Goal: Understand process/instructions: Learn how to perform a task or action

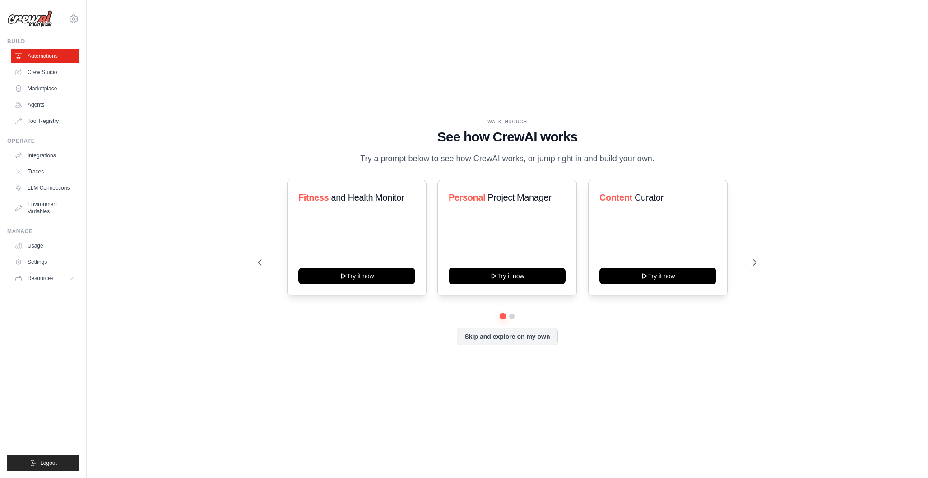
click at [490, 129] on h1 "See how CrewAI works" at bounding box center [507, 137] width 498 height 16
click at [511, 315] on button at bounding box center [511, 315] width 7 height 7
click at [503, 316] on button at bounding box center [503, 316] width 6 height 6
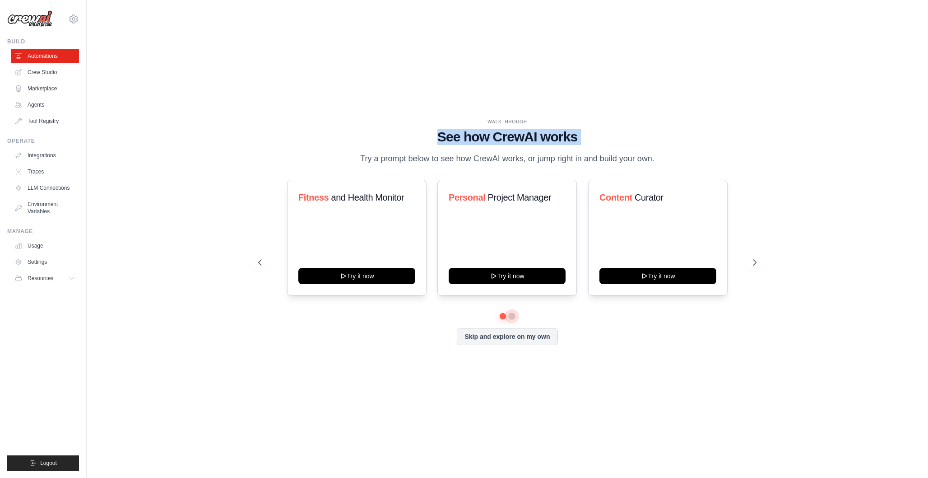
click at [510, 317] on button at bounding box center [512, 316] width 6 height 6
click at [503, 317] on button at bounding box center [503, 316] width 6 height 6
click at [512, 316] on button at bounding box center [512, 316] width 6 height 6
click at [509, 316] on button at bounding box center [512, 316] width 6 height 6
click at [503, 316] on button at bounding box center [503, 316] width 6 height 6
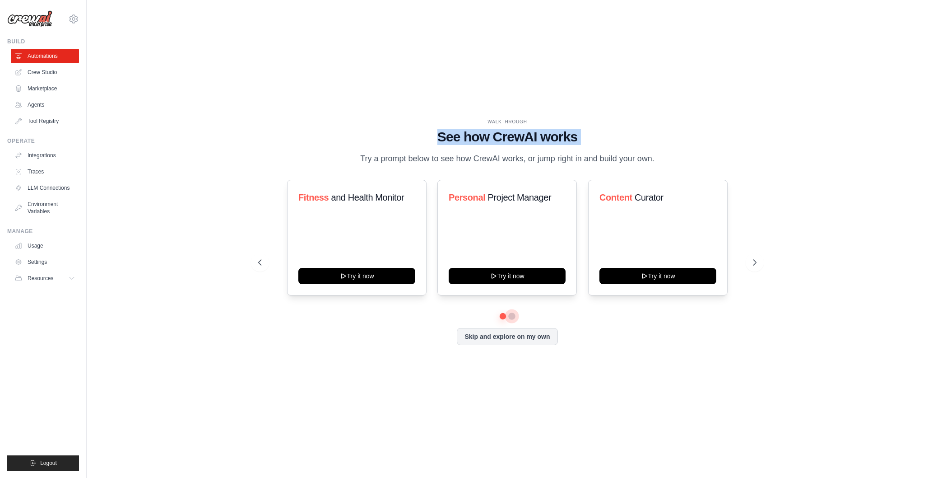
click at [512, 317] on button at bounding box center [512, 316] width 6 height 6
click at [529, 156] on p "Try a prompt below to see how CrewAI works, or jump right in and build your own." at bounding box center [507, 158] width 303 height 13
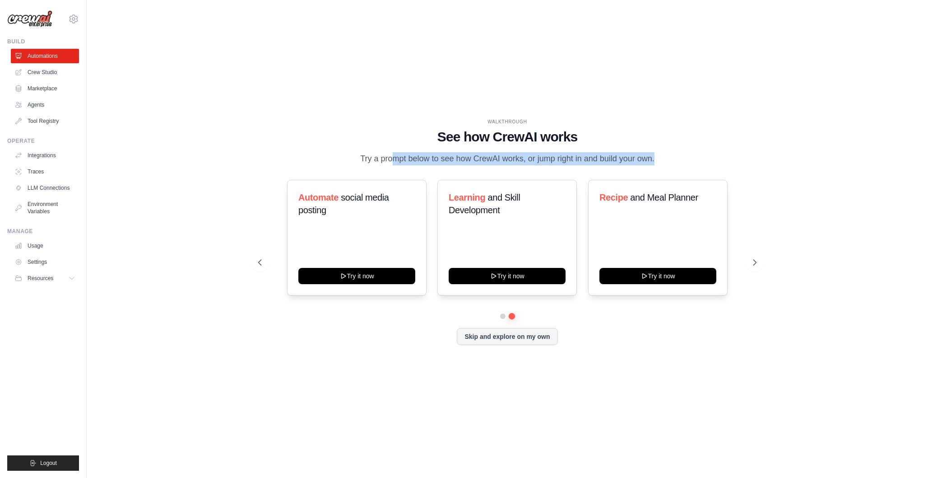
click at [529, 156] on p "Try a prompt below to see how CrewAI works, or jump right in and build your own." at bounding box center [507, 158] width 303 height 13
click at [479, 136] on h1 "See how CrewAI works" at bounding box center [507, 137] width 498 height 16
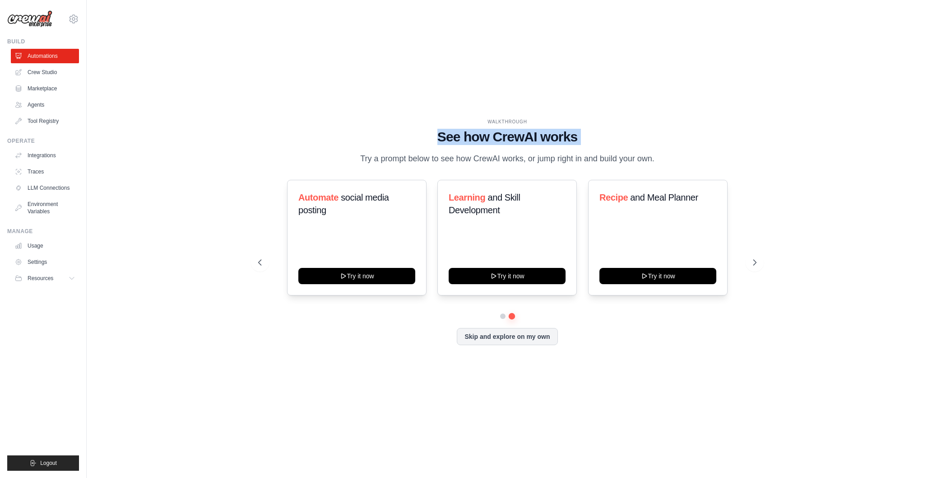
click at [479, 136] on h1 "See how CrewAI works" at bounding box center [507, 137] width 498 height 16
click at [508, 121] on div "WALKTHROUGH" at bounding box center [507, 121] width 498 height 7
click at [441, 95] on div "WALKTHROUGH See how [PERSON_NAME] works Try a prompt below to see how [PERSON_N…" at bounding box center [507, 238] width 812 height 459
